Goal: Transaction & Acquisition: Subscribe to service/newsletter

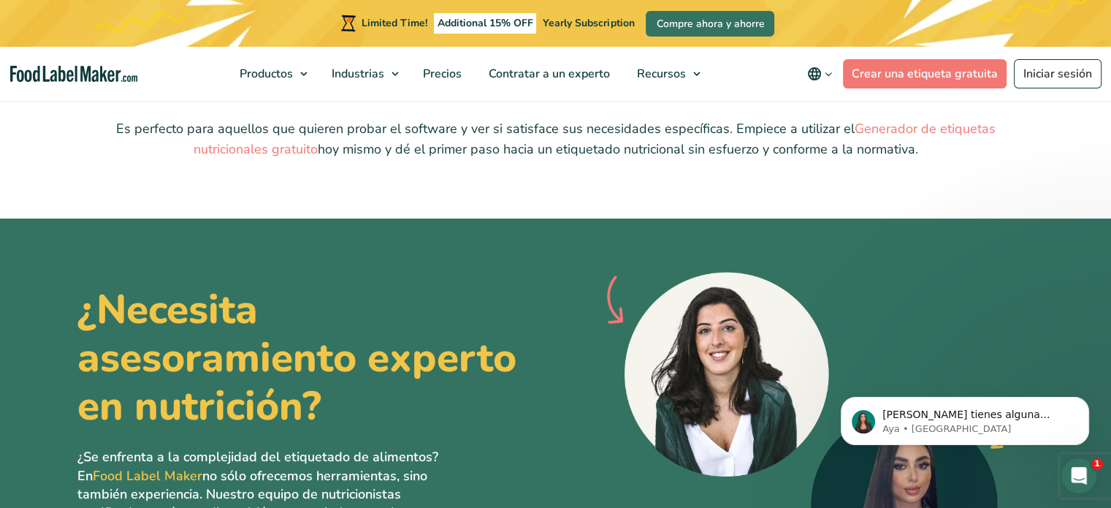
scroll to position [3824, 0]
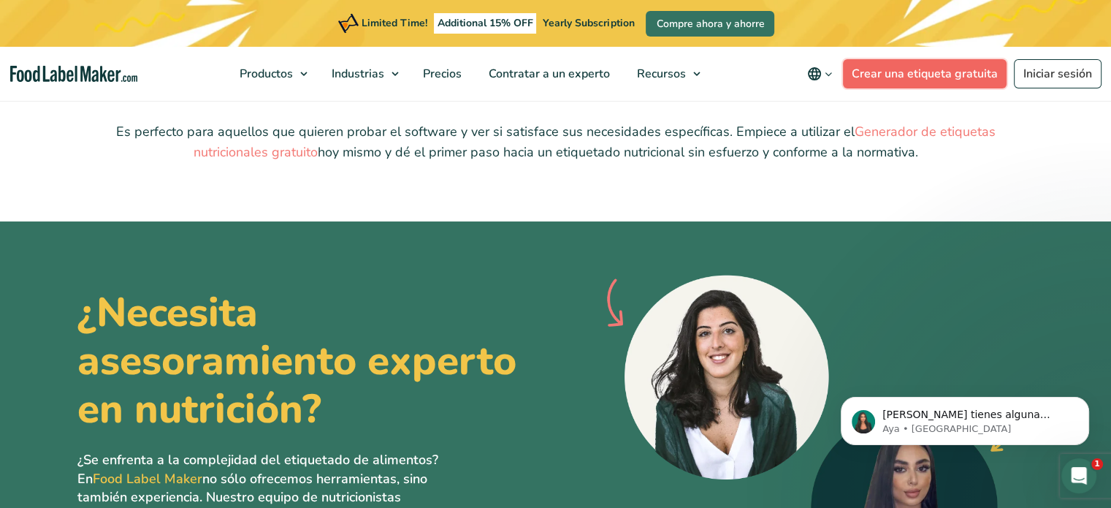
click at [931, 70] on link "Crear una etiqueta gratuita" at bounding box center [925, 73] width 164 height 29
